Goal: Navigation & Orientation: Find specific page/section

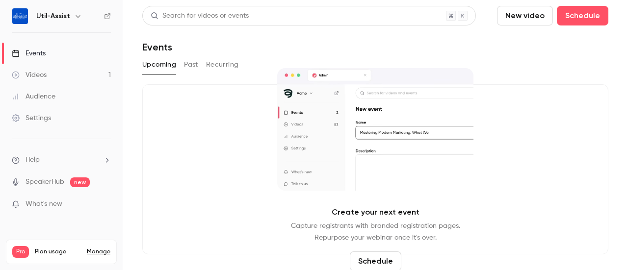
click at [84, 75] on link "Videos 1" at bounding box center [61, 75] width 123 height 22
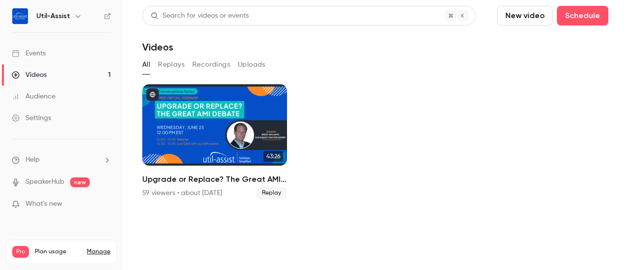
click at [172, 65] on button "Replays" at bounding box center [171, 65] width 26 height 16
